Goal: Information Seeking & Learning: Find contact information

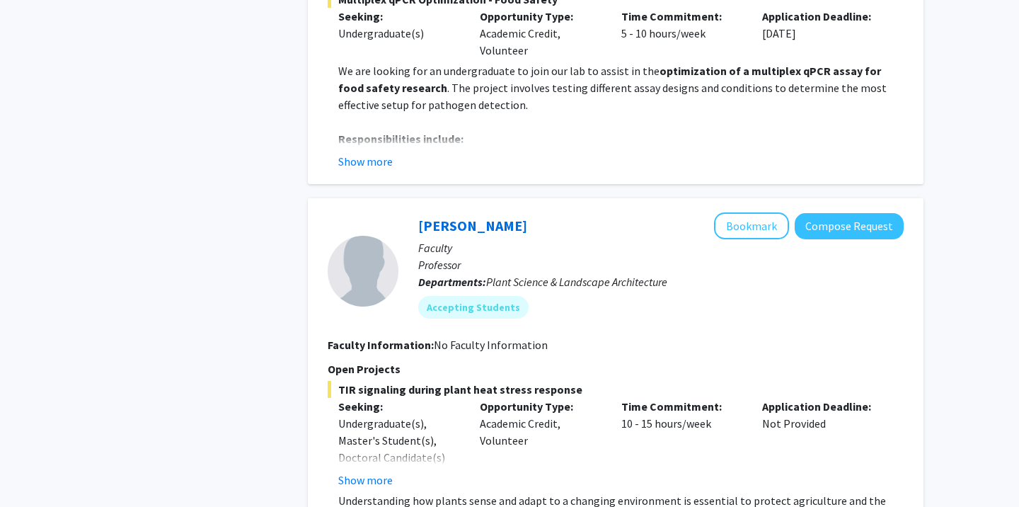
scroll to position [1855, 0]
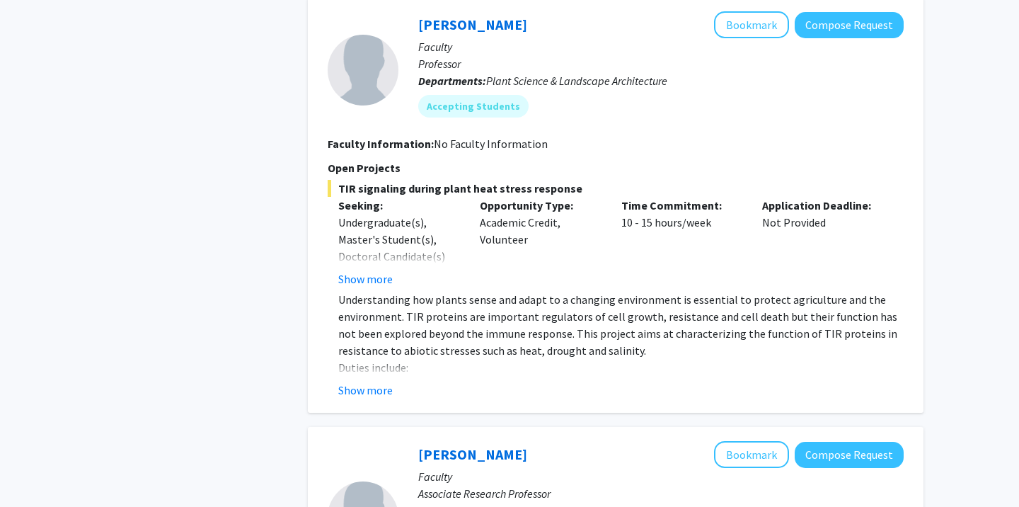
click at [365, 381] on button "Show more" at bounding box center [365, 389] width 54 height 17
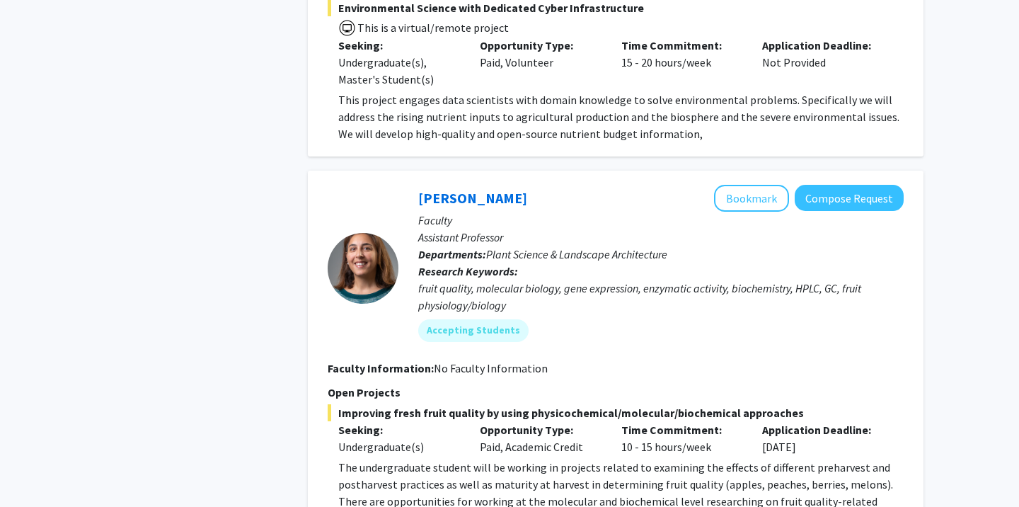
scroll to position [3049, 0]
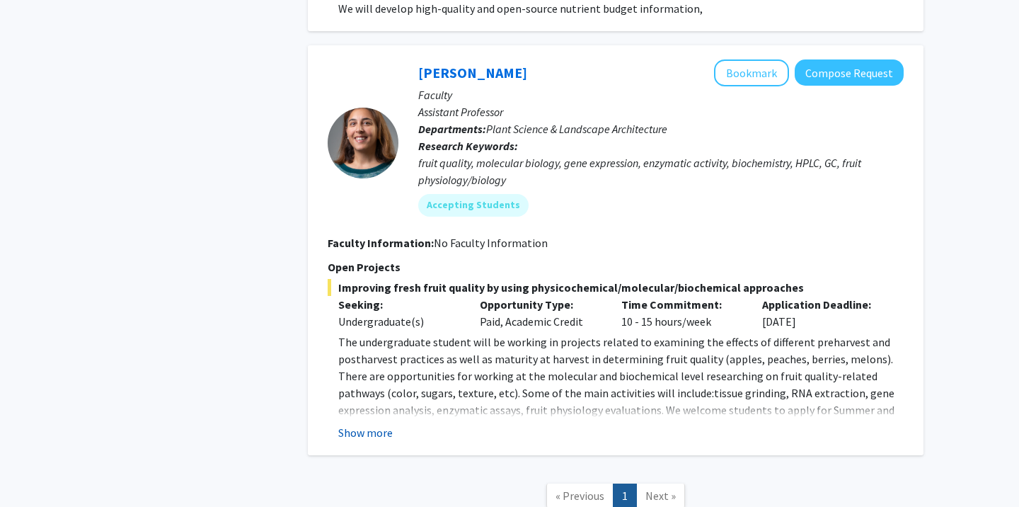
click at [383, 424] on button "Show more" at bounding box center [365, 432] width 54 height 17
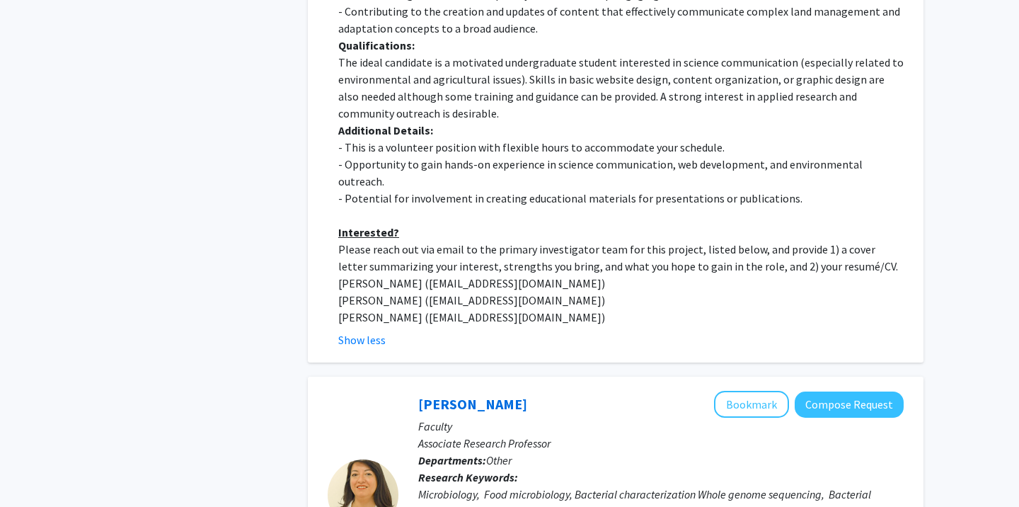
scroll to position [814, 0]
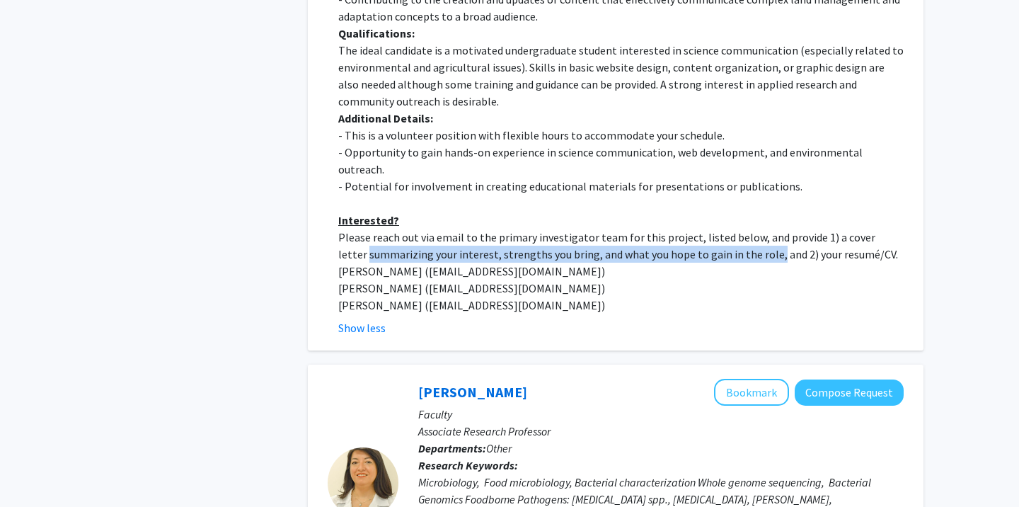
drag, startPoint x: 339, startPoint y: 236, endPoint x: 742, endPoint y: 242, distance: 402.8
click at [742, 242] on fg-read-more "Development of Science Communication and an Educational Webpage for Coastal Lan…" at bounding box center [616, 2] width 576 height 668
copy p "summarizing your interest, strengths you bring, and what you hope to gain in th…"
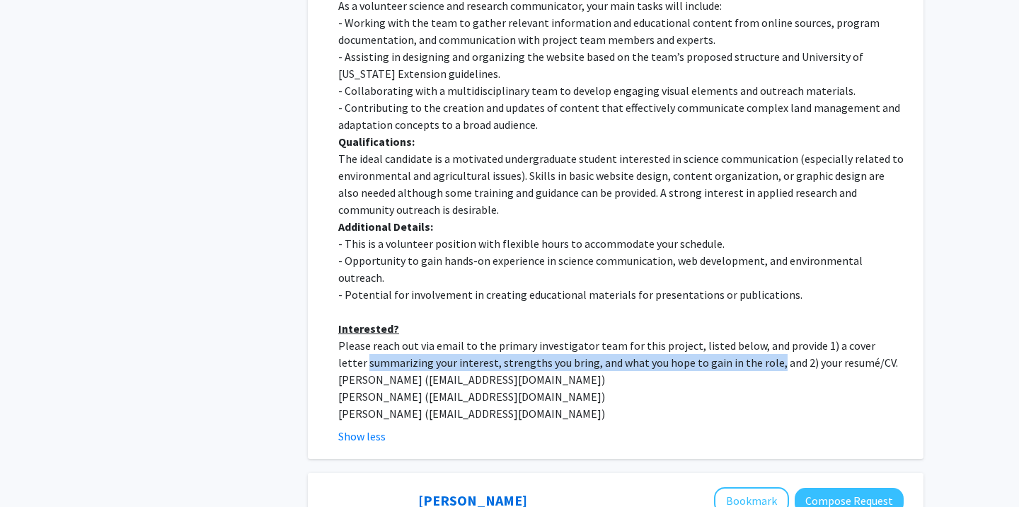
scroll to position [791, 0]
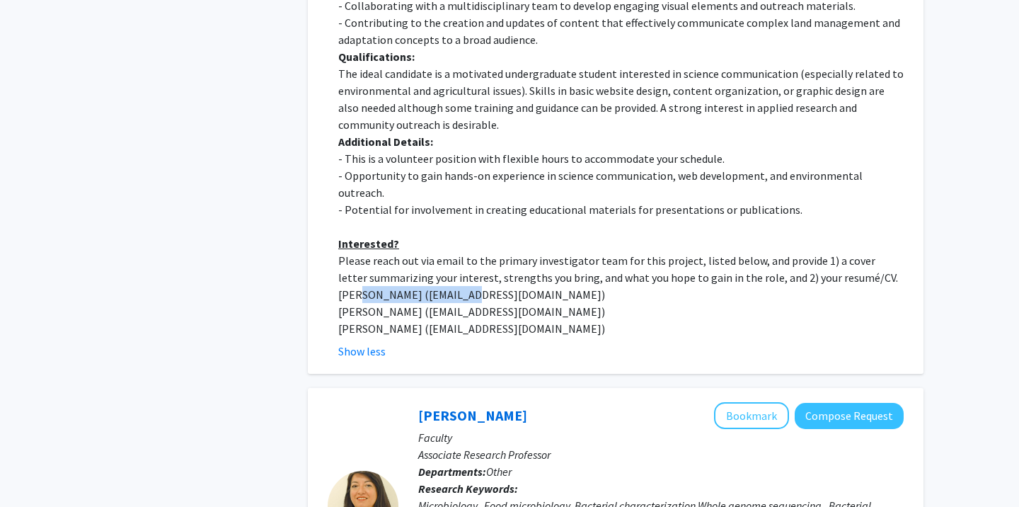
drag, startPoint x: 356, startPoint y: 278, endPoint x: 453, endPoint y: 278, distance: 97.0
click at [453, 286] on p "[PERSON_NAME] ([EMAIL_ADDRESS][DOMAIN_NAME])" at bounding box center [620, 294] width 565 height 17
copy p "[PERSON_NAME]"
drag, startPoint x: 355, startPoint y: 293, endPoint x: 397, endPoint y: 299, distance: 42.2
click at [397, 303] on p "[PERSON_NAME] ([EMAIL_ADDRESS][DOMAIN_NAME])" at bounding box center [620, 311] width 565 height 17
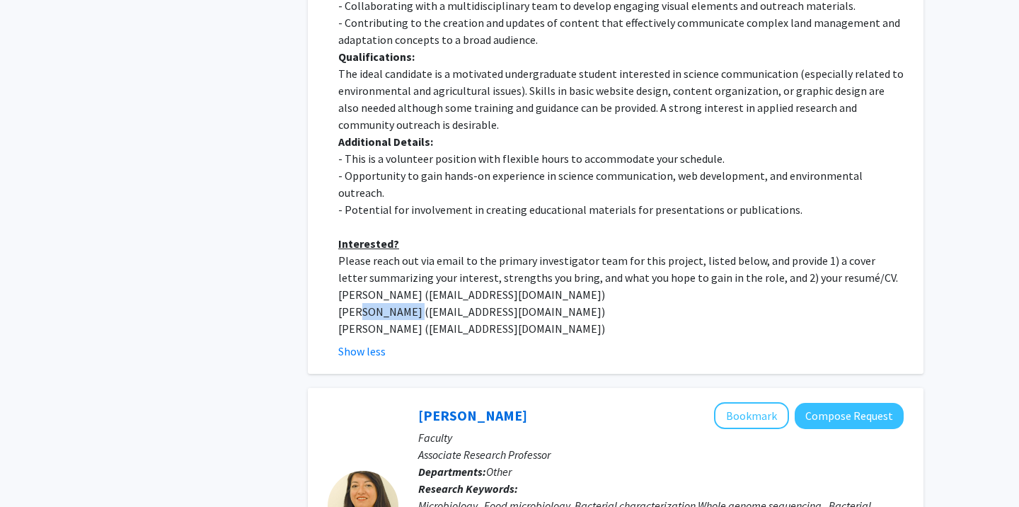
click at [397, 303] on p "[PERSON_NAME] ([EMAIL_ADDRESS][DOMAIN_NAME])" at bounding box center [620, 311] width 565 height 17
drag, startPoint x: 397, startPoint y: 299, endPoint x: 349, endPoint y: 299, distance: 48.1
click at [349, 303] on p "[PERSON_NAME] ([EMAIL_ADDRESS][DOMAIN_NAME])" at bounding box center [620, 311] width 565 height 17
click at [352, 303] on p "[PERSON_NAME] ([EMAIL_ADDRESS][DOMAIN_NAME])" at bounding box center [620, 311] width 565 height 17
drag, startPoint x: 357, startPoint y: 298, endPoint x: 388, endPoint y: 302, distance: 31.3
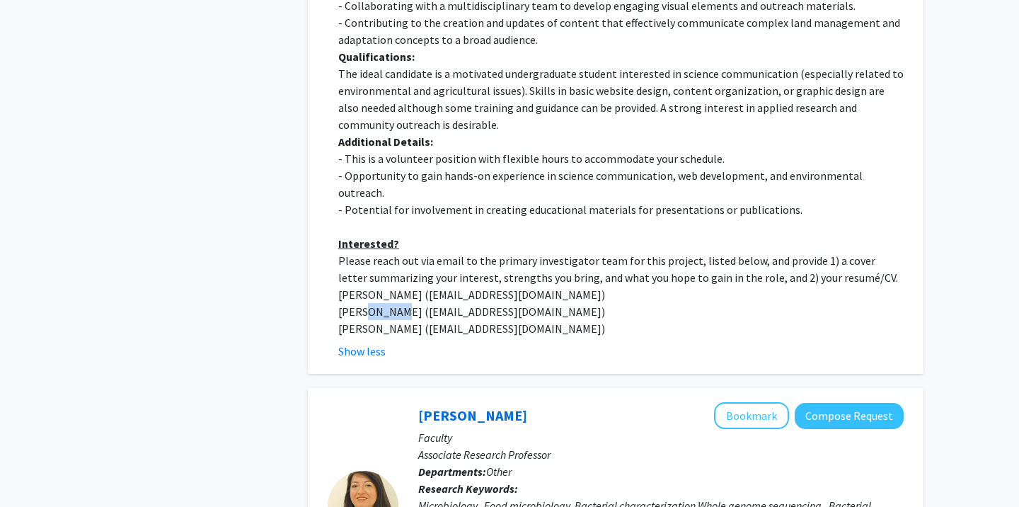
click at [388, 303] on p "[PERSON_NAME] ([EMAIL_ADDRESS][DOMAIN_NAME])" at bounding box center [620, 311] width 565 height 17
click at [389, 303] on p "[PERSON_NAME] ([EMAIL_ADDRESS][DOMAIN_NAME])" at bounding box center [620, 311] width 565 height 17
drag, startPoint x: 397, startPoint y: 295, endPoint x: 386, endPoint y: 295, distance: 11.3
click at [386, 303] on p "[PERSON_NAME] ([EMAIL_ADDRESS][DOMAIN_NAME])" at bounding box center [620, 311] width 565 height 17
click at [396, 303] on p "[PERSON_NAME] ([EMAIL_ADDRESS][DOMAIN_NAME])" at bounding box center [620, 311] width 565 height 17
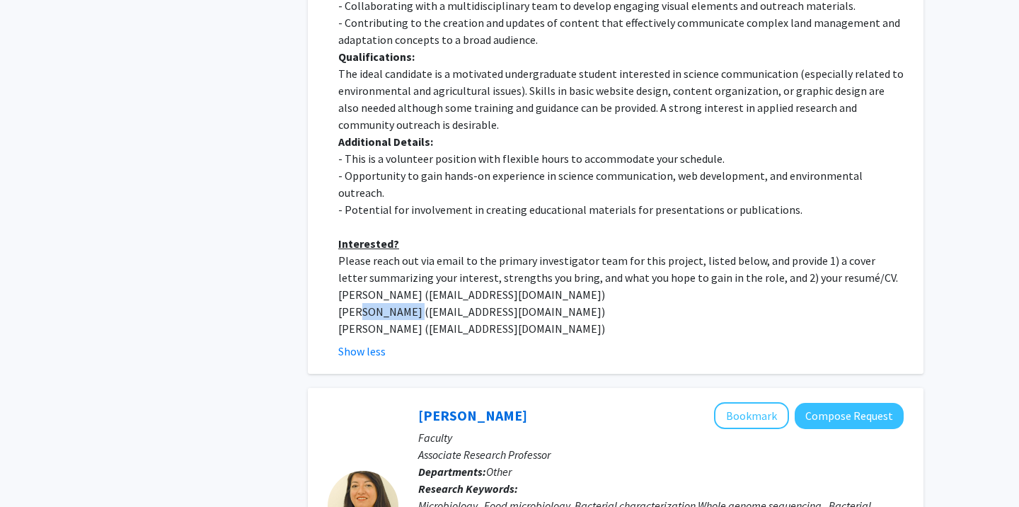
copy p "[PERSON_NAME]"
drag, startPoint x: 398, startPoint y: 297, endPoint x: 353, endPoint y: 294, distance: 45.4
click at [353, 303] on p "[PERSON_NAME] ([EMAIL_ADDRESS][DOMAIN_NAME])" at bounding box center [620, 311] width 565 height 17
drag, startPoint x: 413, startPoint y: 307, endPoint x: 356, endPoint y: 307, distance: 56.6
click at [356, 320] on p "[PERSON_NAME] ([EMAIL_ADDRESS][DOMAIN_NAME])" at bounding box center [620, 328] width 565 height 17
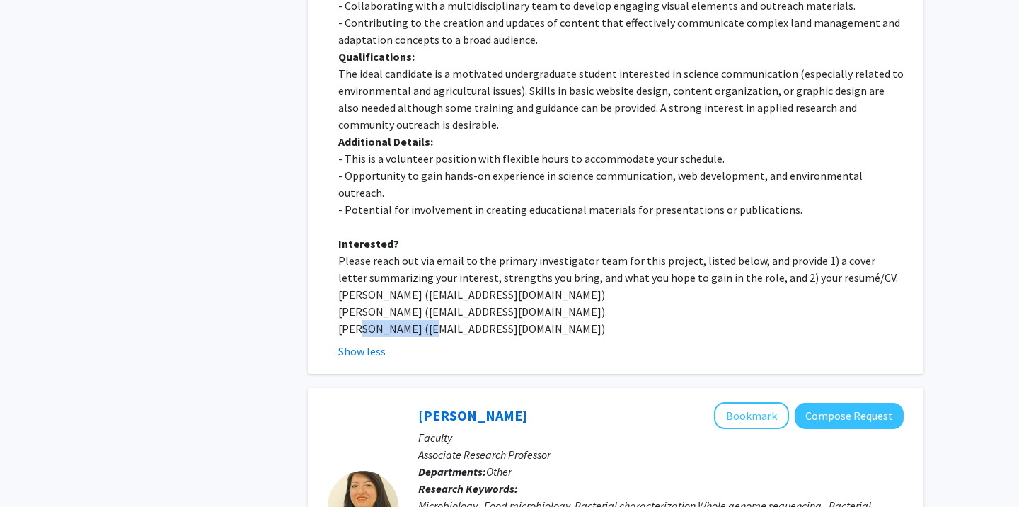
copy p "[PERSON_NAME]"
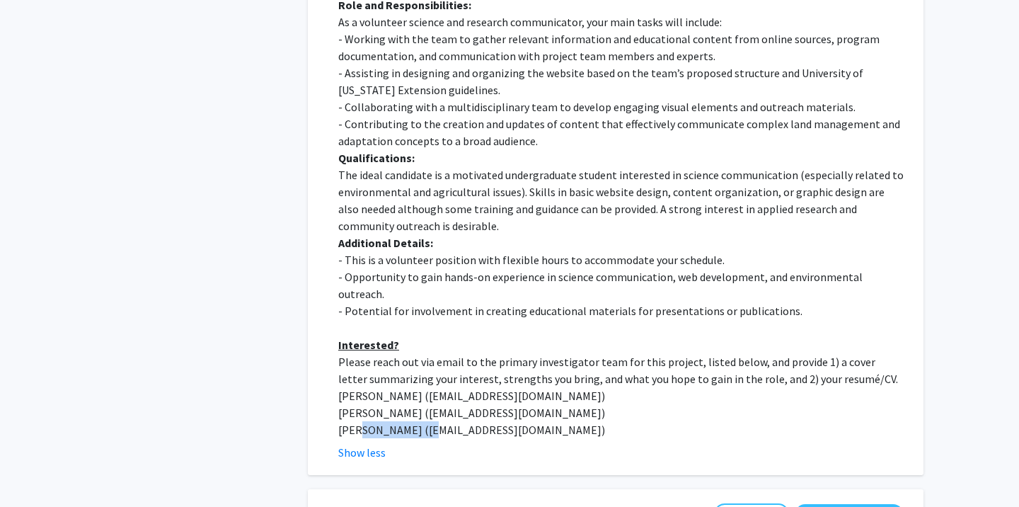
scroll to position [687, 0]
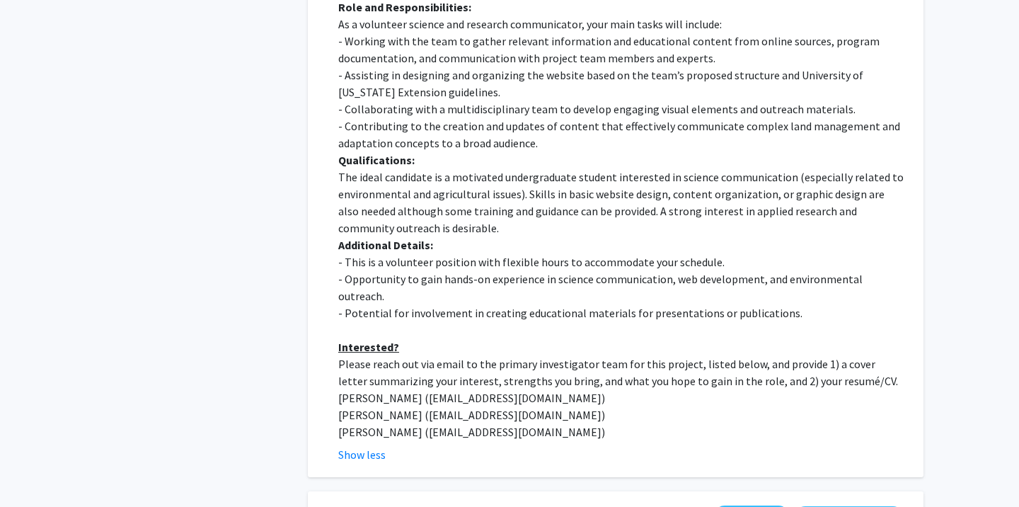
click at [442, 248] on p "Additional Details:" at bounding box center [620, 244] width 565 height 17
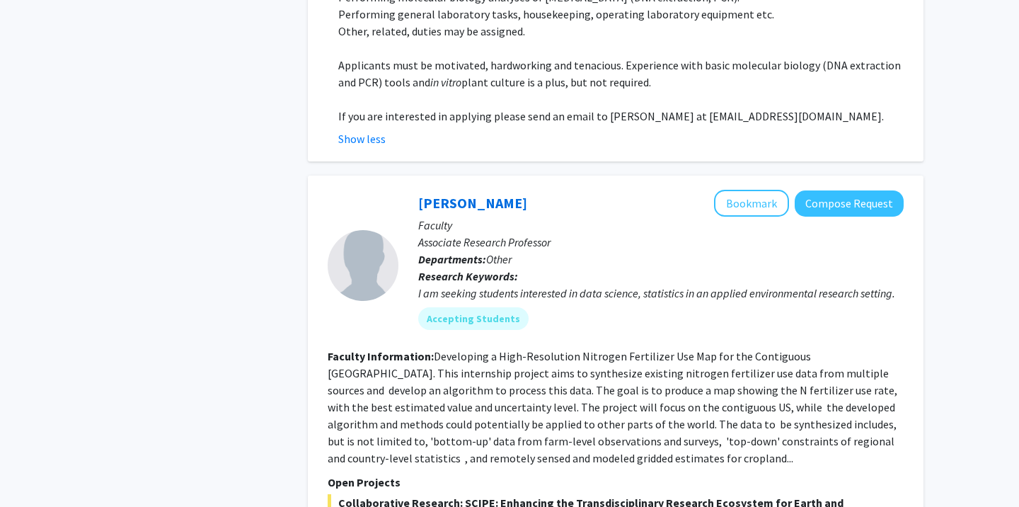
scroll to position [2411, 0]
click at [354, 131] on button "Show less" at bounding box center [361, 139] width 47 height 17
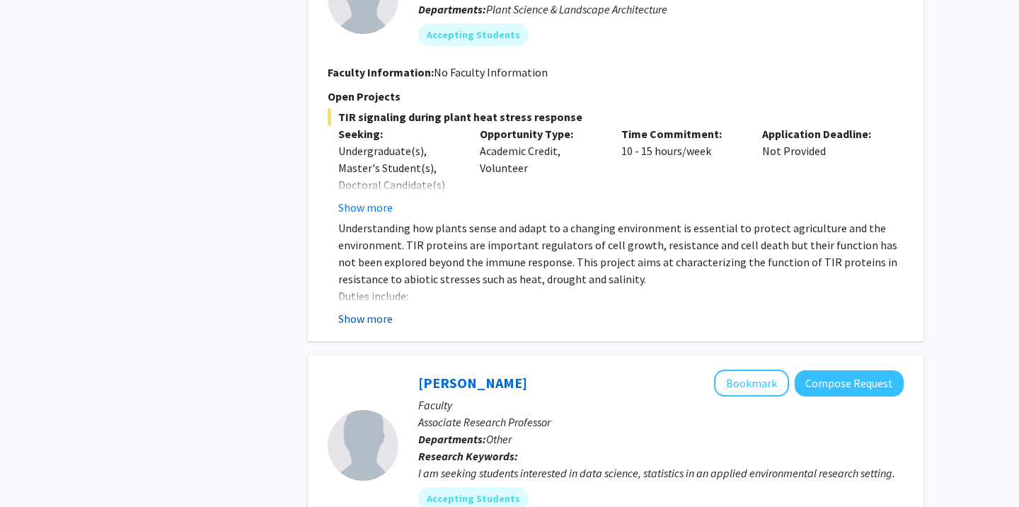
scroll to position [2083, 0]
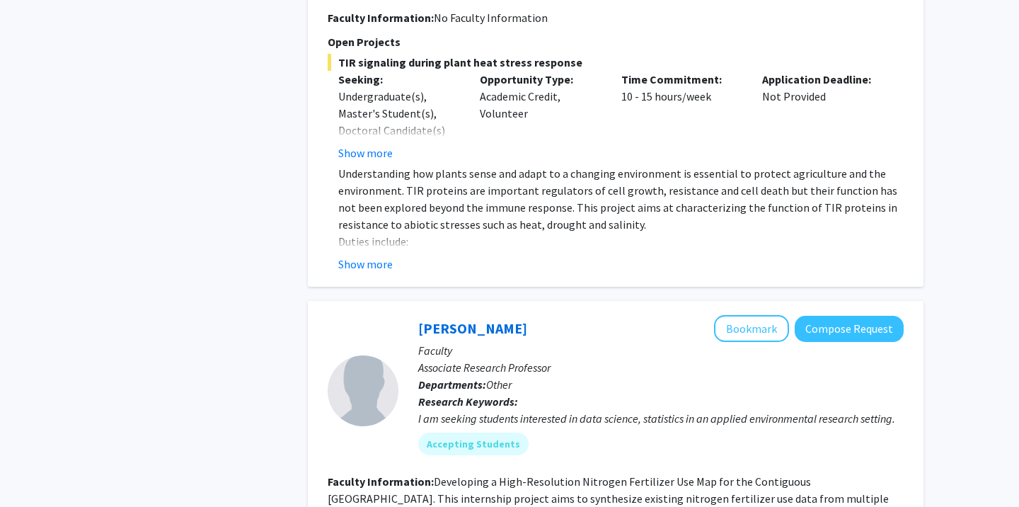
click at [342, 234] on fg-read-more "Understanding how plants sense and adapt to a changing environment is essential…" at bounding box center [616, 219] width 576 height 108
click at [344, 256] on button "Show more" at bounding box center [365, 264] width 54 height 17
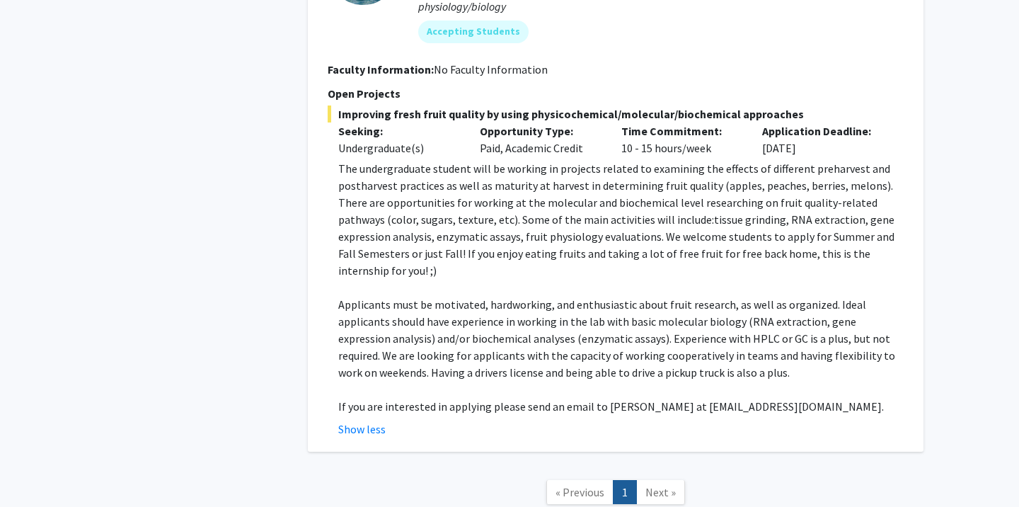
scroll to position [3290, 0]
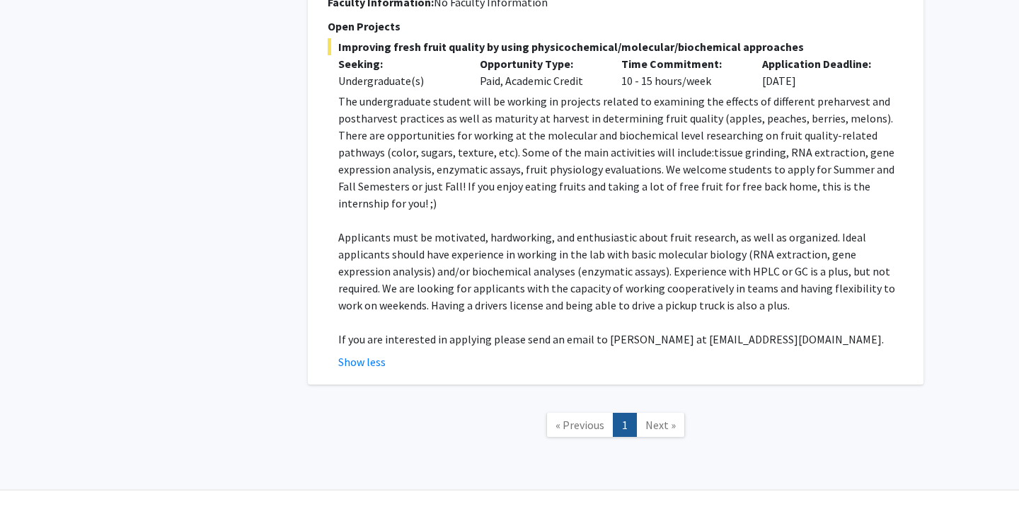
click at [710, 316] on fg-read-more "The undergraduate student will be working in projects related to examining the …" at bounding box center [616, 231] width 576 height 277
drag, startPoint x: 714, startPoint y: 306, endPoint x: 805, endPoint y: 299, distance: 90.8
click at [805, 332] on span "If you are interested in applying please send an email to [PERSON_NAME] at [EMA…" at bounding box center [611, 339] width 546 height 14
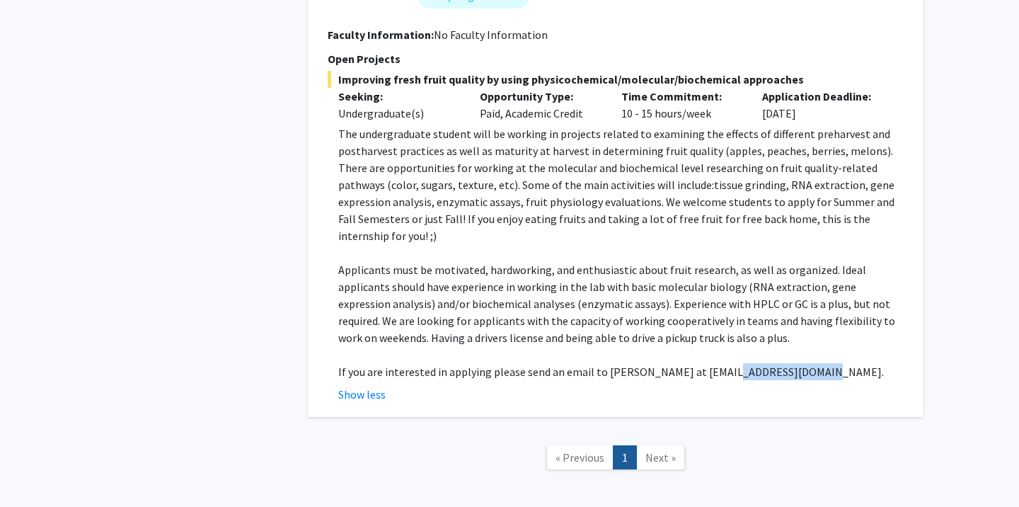
scroll to position [3258, 0]
click at [807, 345] on p at bounding box center [620, 353] width 565 height 17
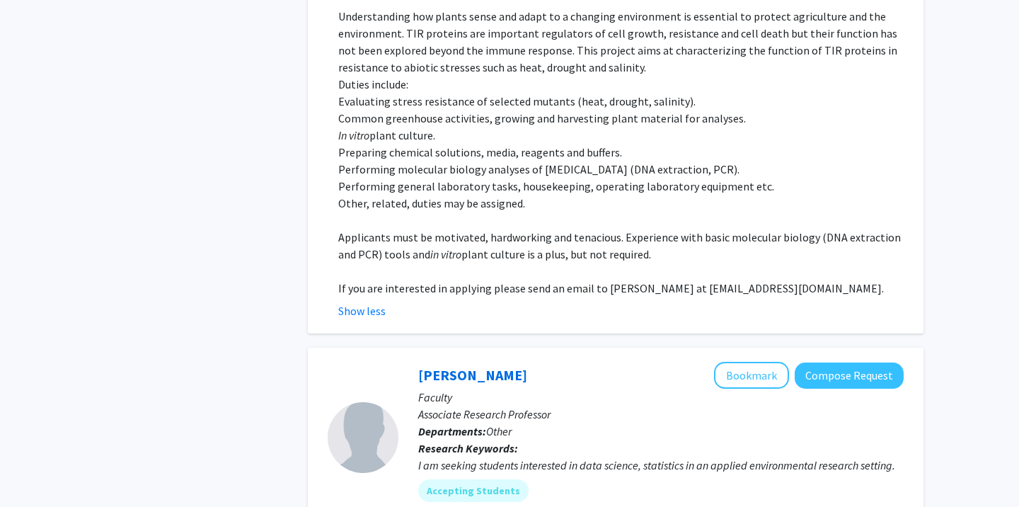
scroll to position [2389, 0]
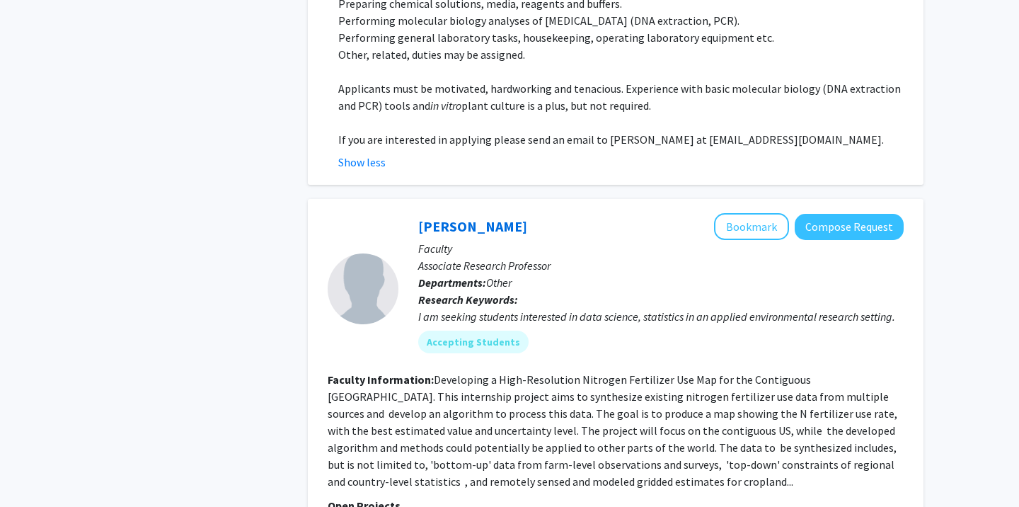
drag, startPoint x: 689, startPoint y: 124, endPoint x: 742, endPoint y: 123, distance: 53.1
click at [741, 131] on p "If you are interested in applying please send an email to [PERSON_NAME] at [EMA…" at bounding box center [620, 139] width 565 height 17
drag, startPoint x: 776, startPoint y: 124, endPoint x: 604, endPoint y: 120, distance: 172.0
click at [604, 131] on p "If you are interested in applying please send an email to [PERSON_NAME] at [EMA…" at bounding box center [620, 139] width 565 height 17
copy p "[PERSON_NAME] at [EMAIL_ADDRESS][DOMAIN_NAME]."
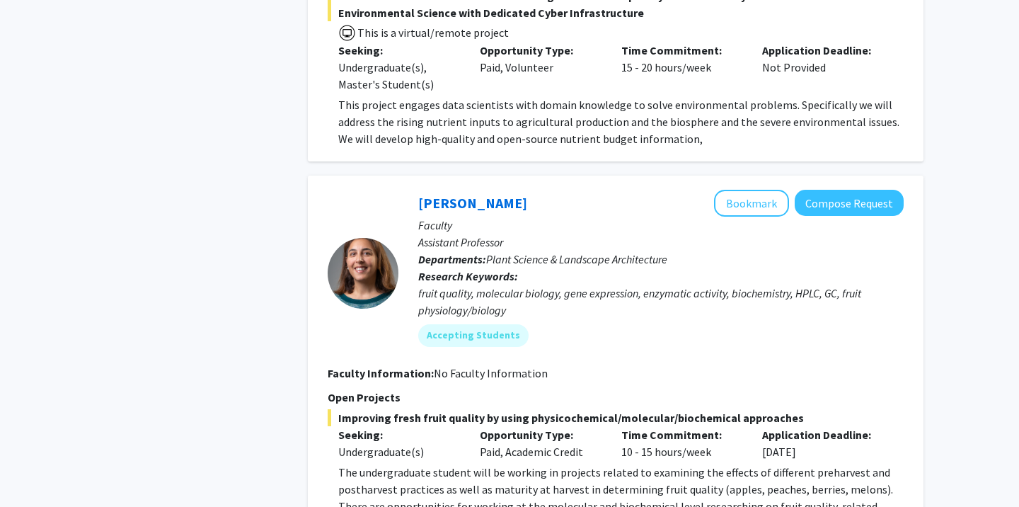
scroll to position [3290, 0]
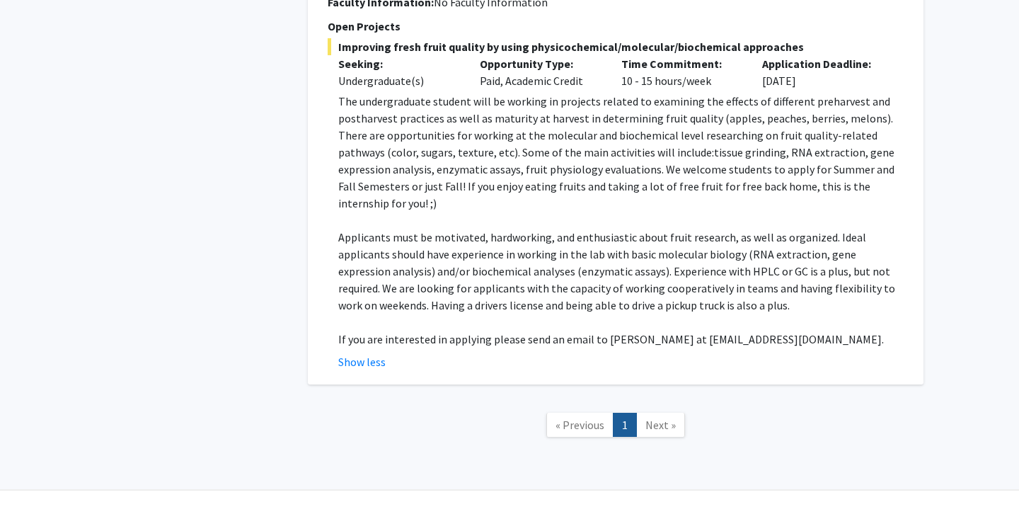
click at [713, 332] on span "If you are interested in applying please send an email to [PERSON_NAME] at [EMA…" at bounding box center [611, 339] width 546 height 14
drag, startPoint x: 602, startPoint y: 304, endPoint x: 807, endPoint y: 305, distance: 204.5
click at [807, 331] on p "If you are interested in applying please send an email to [PERSON_NAME] at [EMA…" at bounding box center [620, 339] width 565 height 17
copy span "[PERSON_NAME] at [EMAIL_ADDRESS][DOMAIN_NAME]."
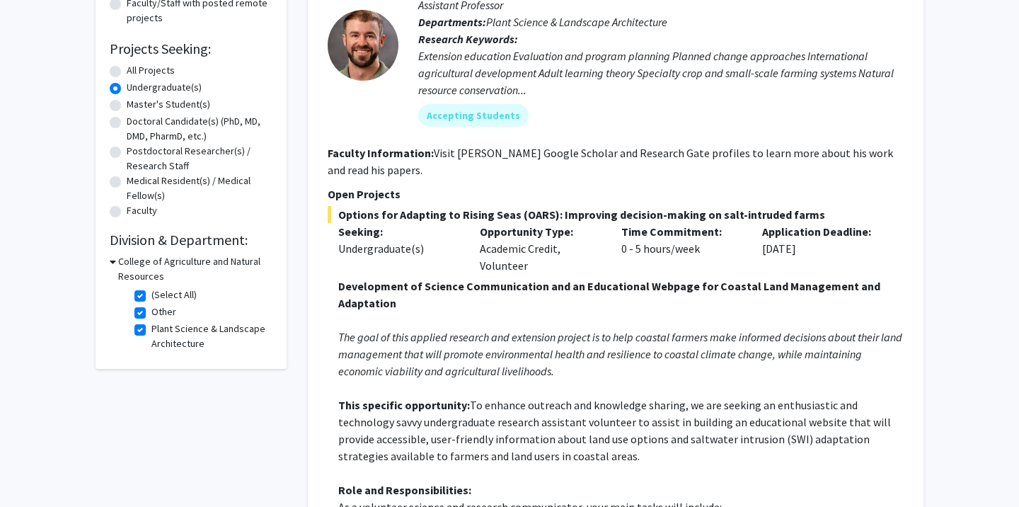
scroll to position [185, 0]
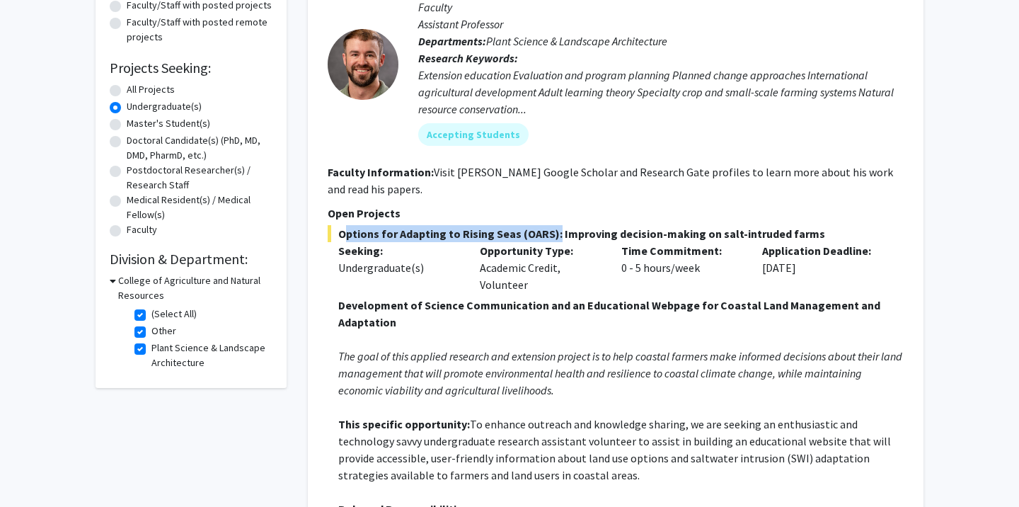
drag, startPoint x: 340, startPoint y: 233, endPoint x: 549, endPoint y: 236, distance: 209.5
click at [549, 236] on span "Options for Adapting to Rising Seas (OARS): Improving decision-making on salt-i…" at bounding box center [616, 233] width 576 height 17
copy span "Options for Adapting to Rising Seas (OARS)"
